Goal: Task Accomplishment & Management: Use online tool/utility

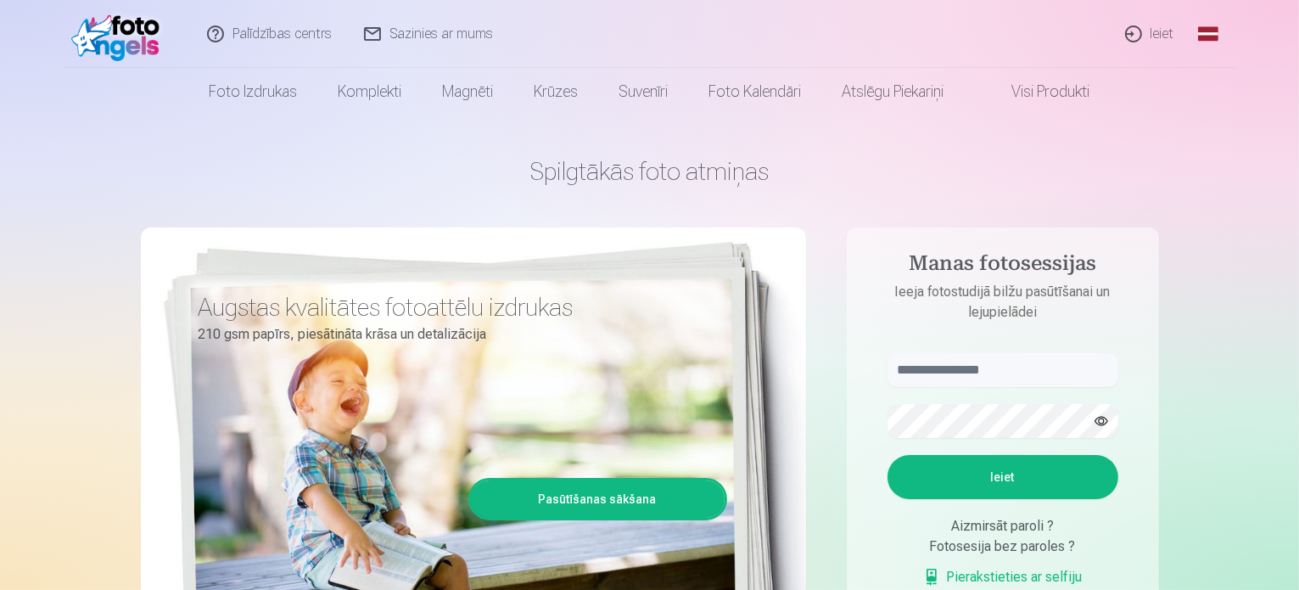
click at [1162, 41] on link "Ieiet" at bounding box center [1150, 34] width 81 height 68
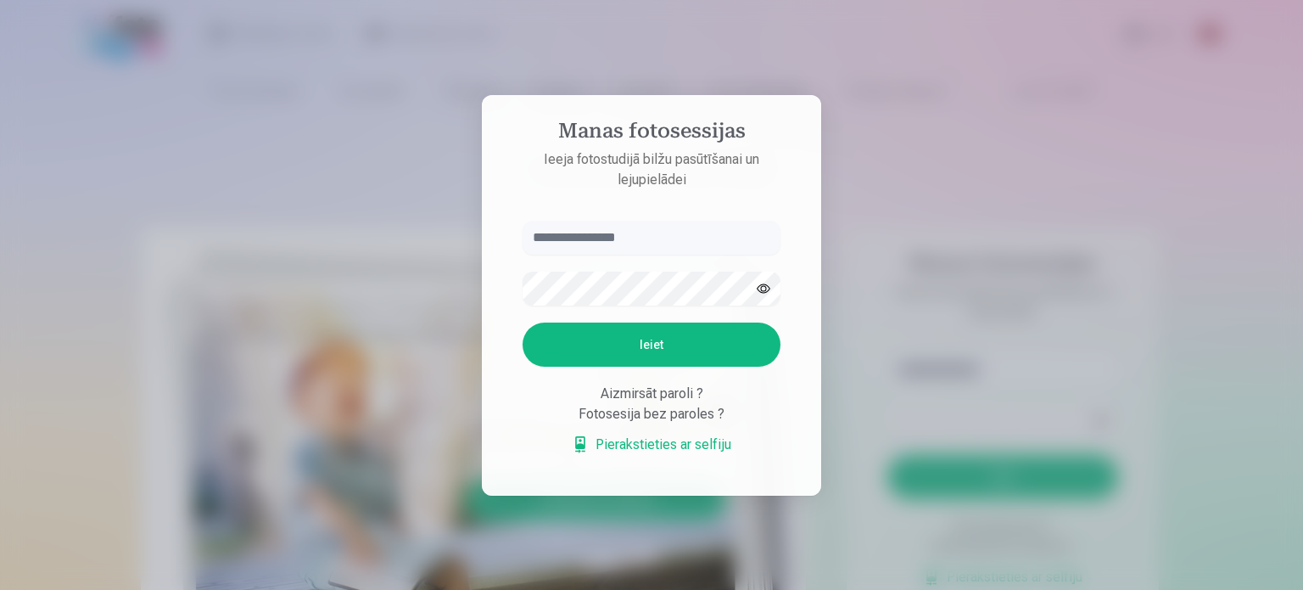
click at [1162, 41] on div at bounding box center [651, 295] width 1303 height 590
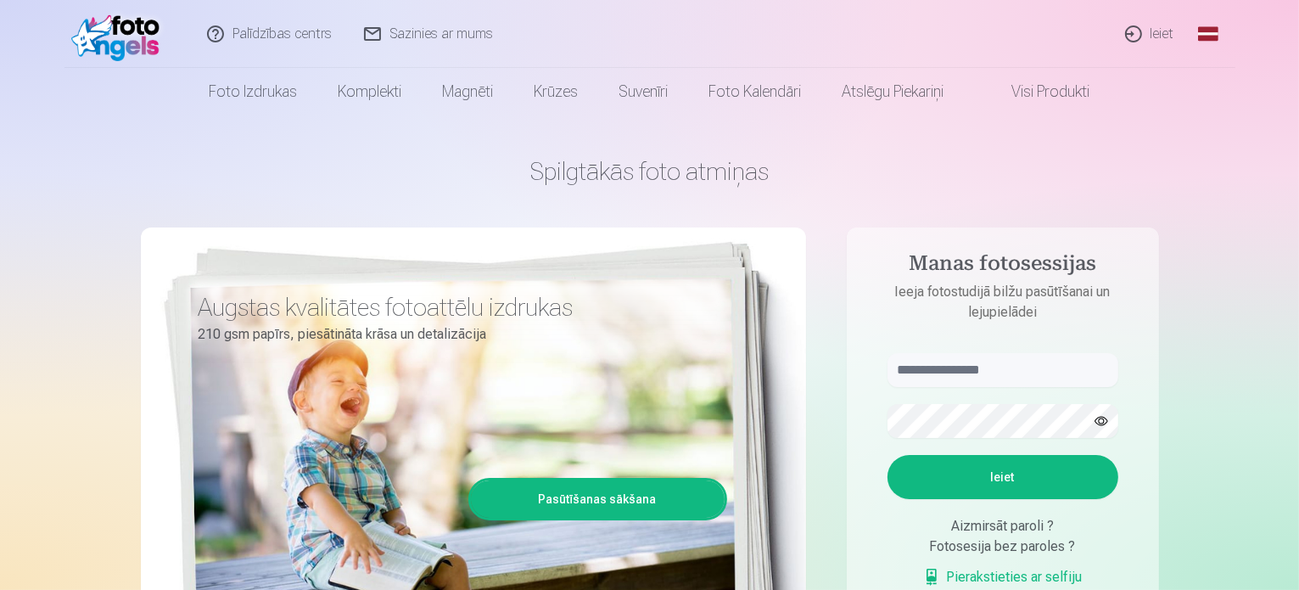
click at [1155, 26] on link "Ieiet" at bounding box center [1150, 34] width 81 height 68
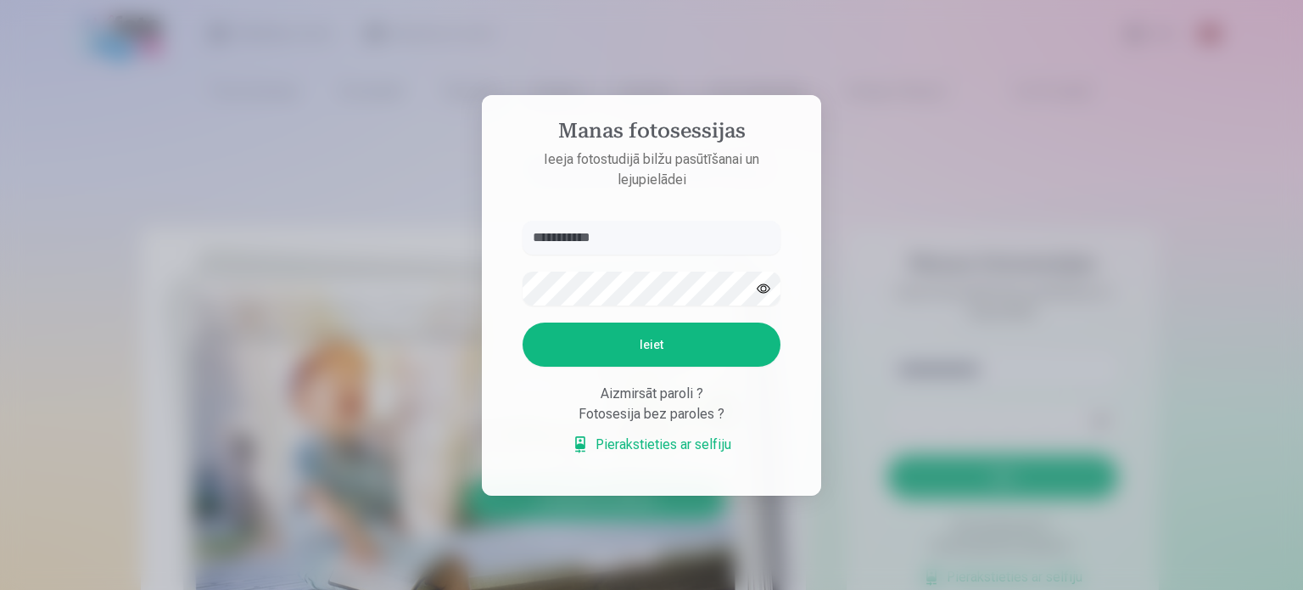
type input "**********"
click at [713, 338] on button "Ieiet" at bounding box center [652, 344] width 258 height 44
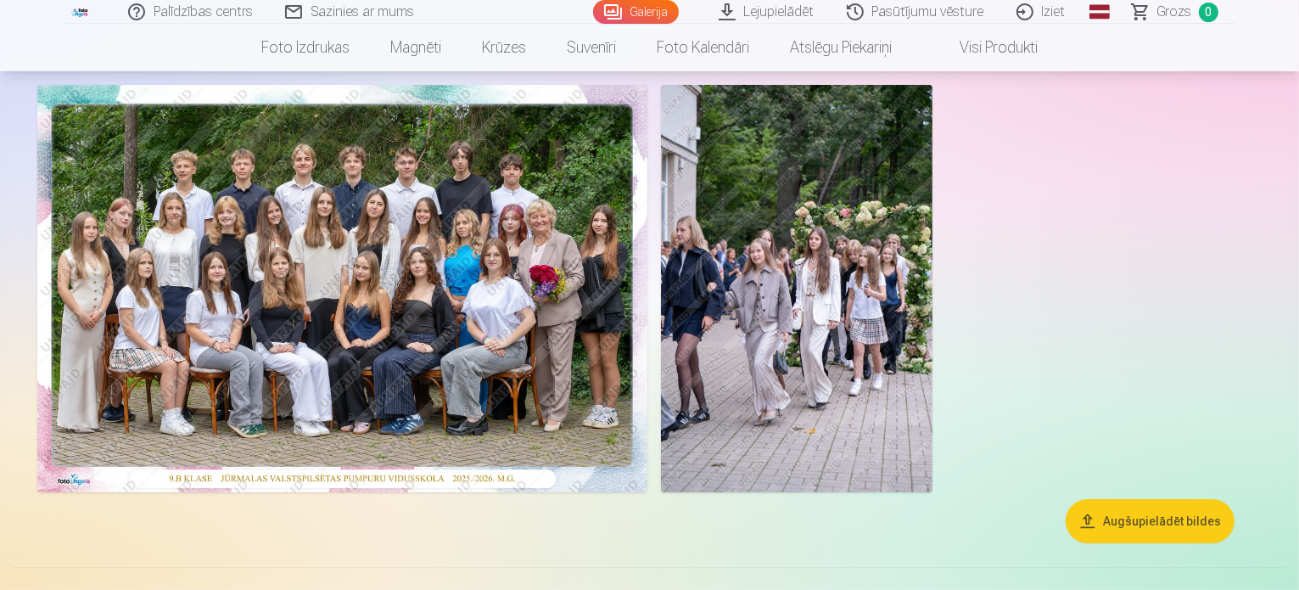
scroll to position [103, 0]
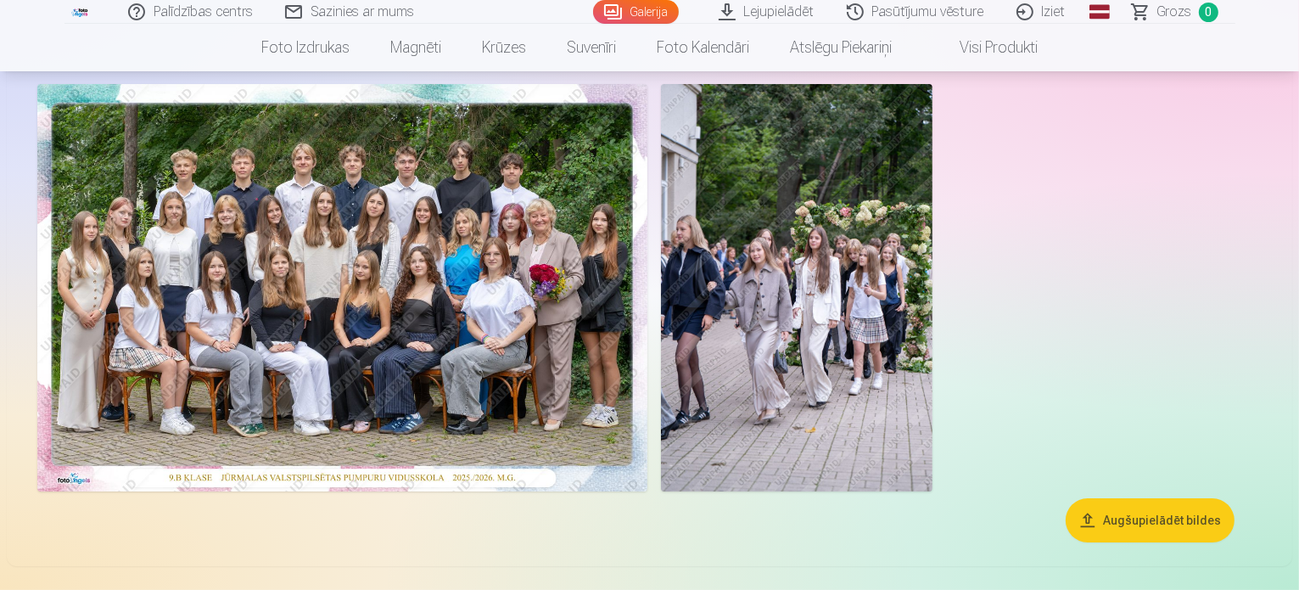
click at [1119, 542] on button "Augšupielādēt bildes" at bounding box center [1149, 520] width 169 height 44
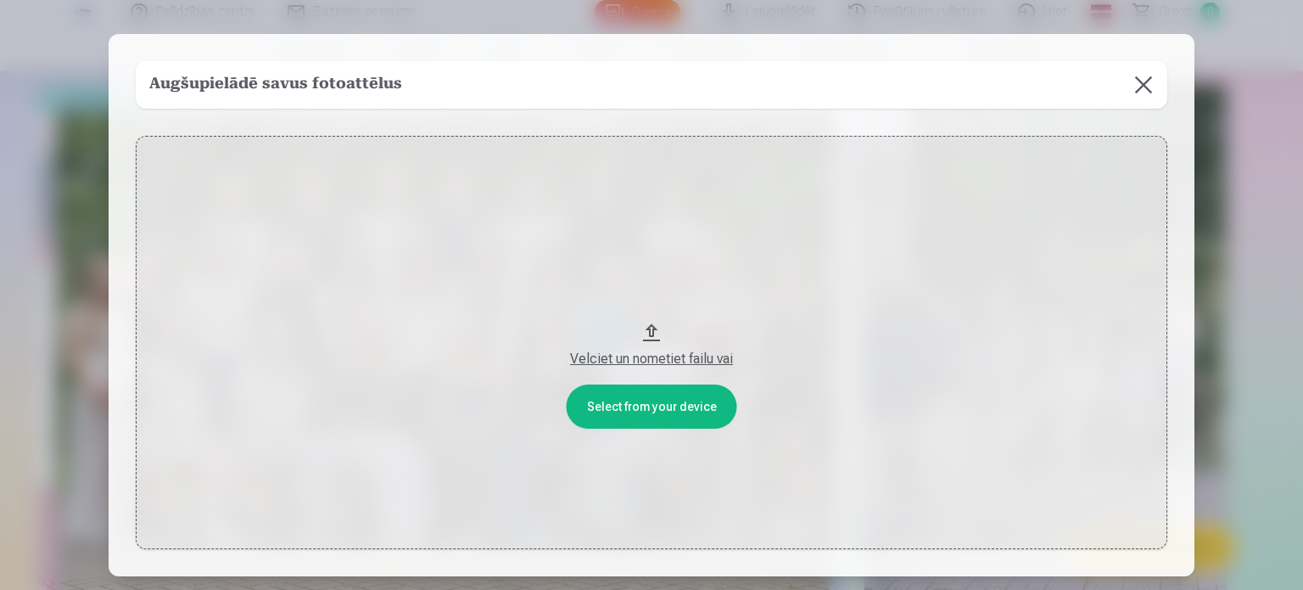
click at [646, 355] on div "Velciet un nometiet failu vai" at bounding box center [652, 359] width 998 height 20
click at [1149, 88] on button at bounding box center [1144, 85] width 48 height 48
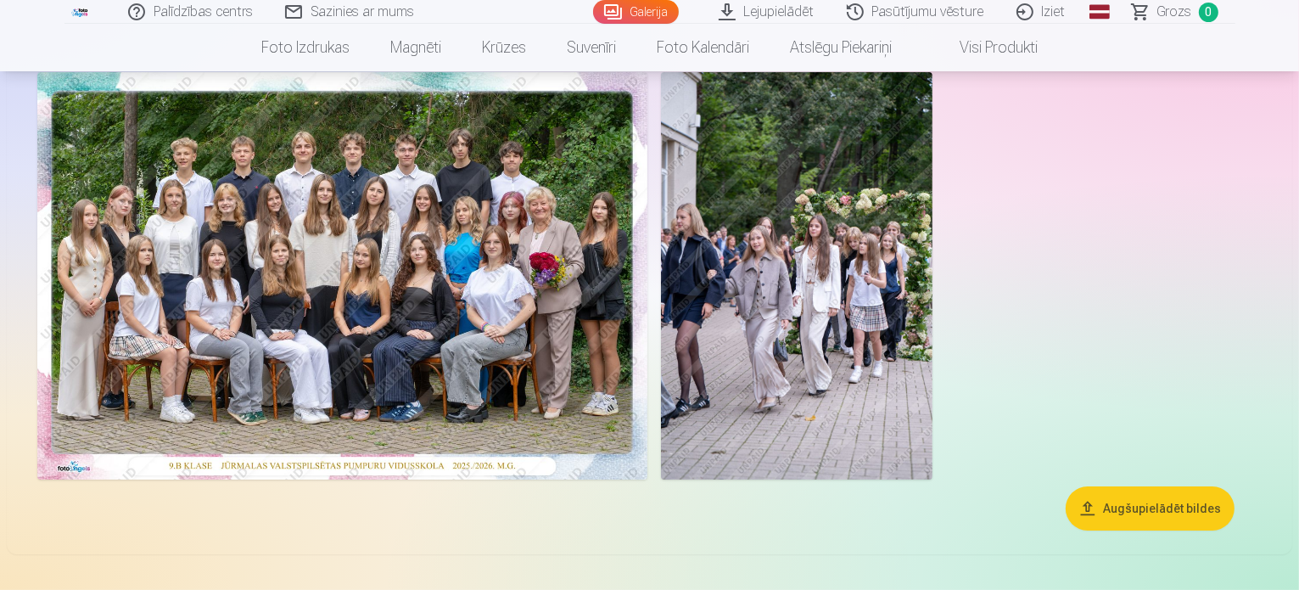
scroll to position [211, 0]
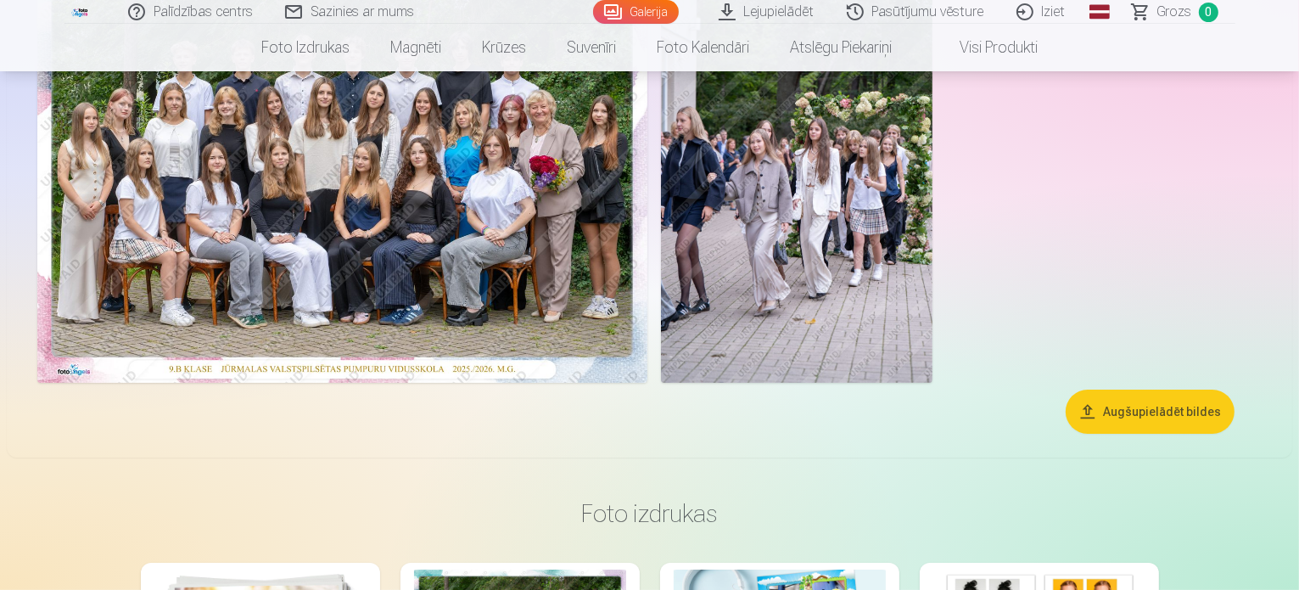
click at [647, 173] on img at bounding box center [342, 178] width 610 height 407
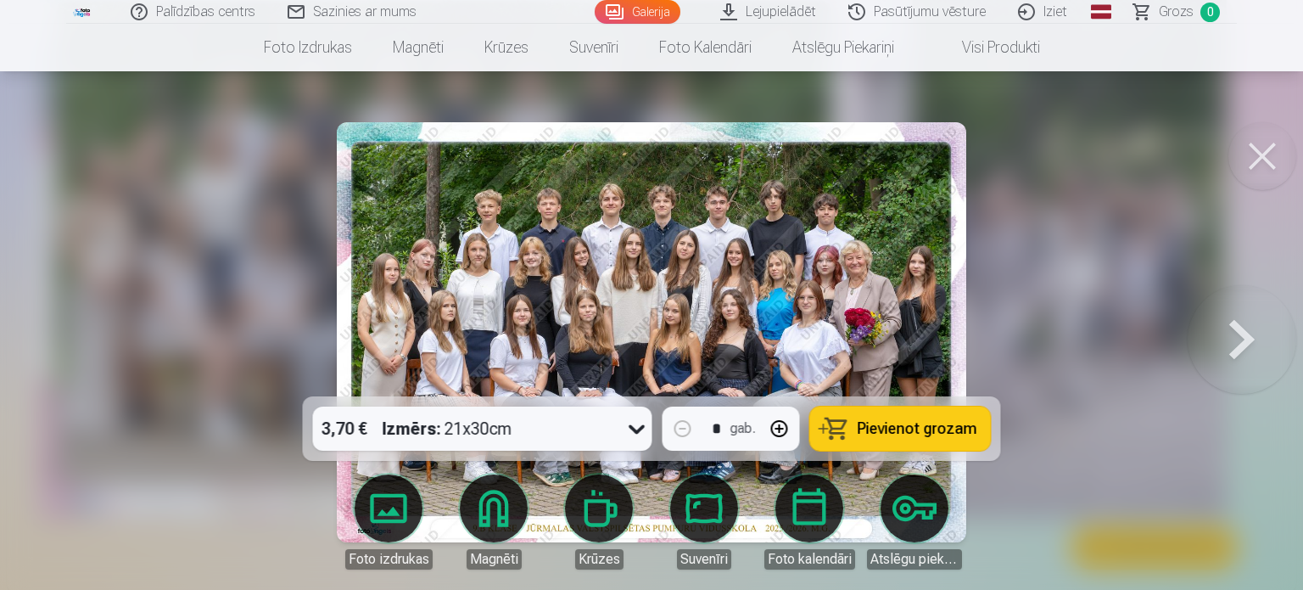
click at [1255, 168] on button at bounding box center [1262, 156] width 68 height 68
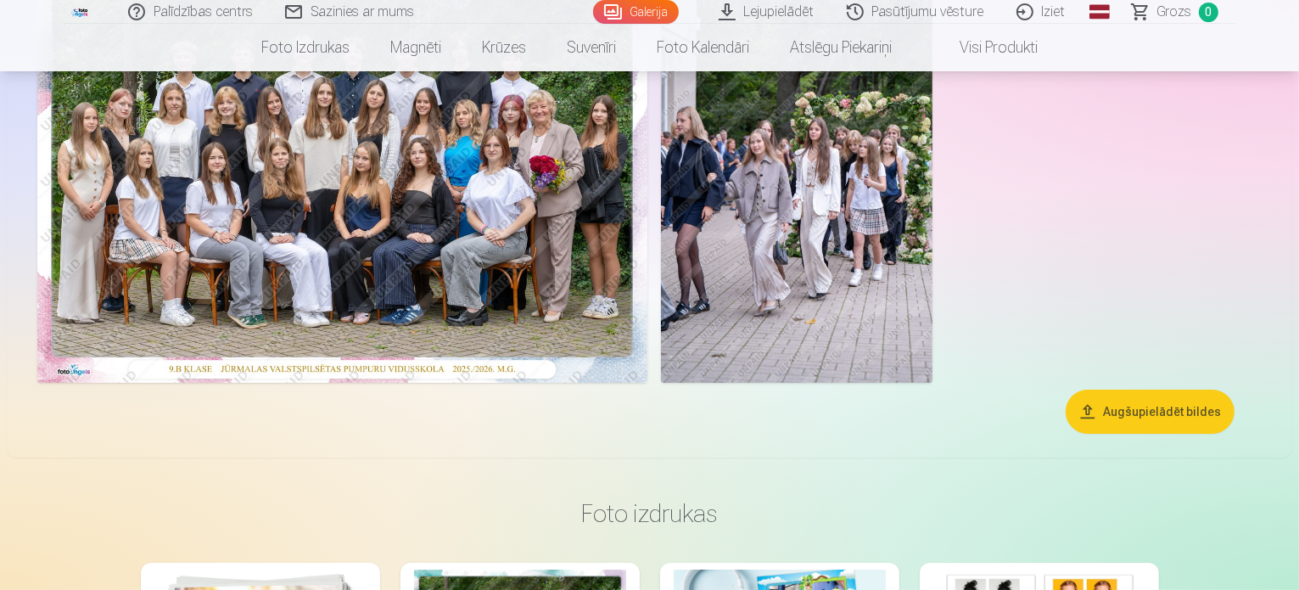
click at [1035, 6] on link "Iziet" at bounding box center [1041, 12] width 81 height 24
